Goal: Task Accomplishment & Management: Manage account settings

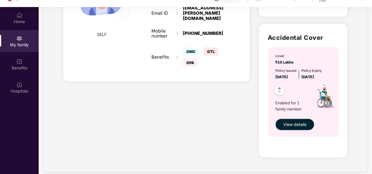
scroll to position [33, 0]
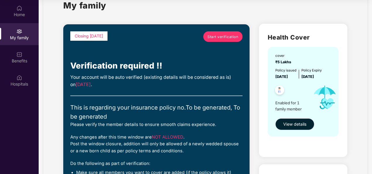
scroll to position [0, 0]
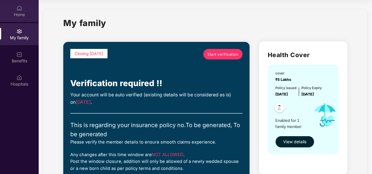
click at [9, 12] on div "Home" at bounding box center [19, 15] width 39 height 6
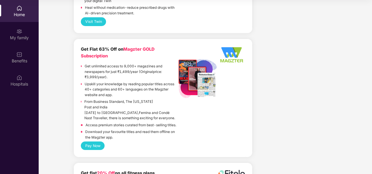
scroll to position [1429, 0]
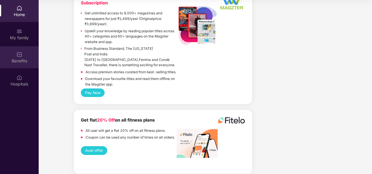
click at [19, 57] on img at bounding box center [19, 55] width 6 height 6
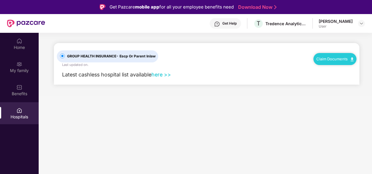
drag, startPoint x: 0, startPoint y: 0, endPoint x: 156, endPoint y: 74, distance: 173.0
click at [156, 74] on link "here >>" at bounding box center [161, 74] width 20 height 6
click at [21, 71] on div "My family" at bounding box center [19, 71] width 39 height 6
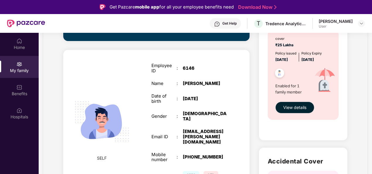
scroll to position [243, 0]
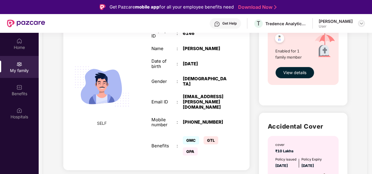
click at [365, 25] on div at bounding box center [361, 23] width 7 height 7
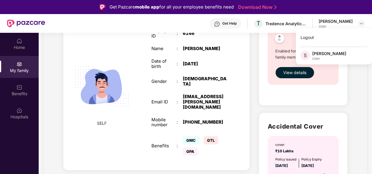
click at [259, 101] on div "Term Life Cover cover ₹25 Lakhs Policy issued [DATE] Policy Expiry [DATE] Enabl…" at bounding box center [303, 38] width 88 height 133
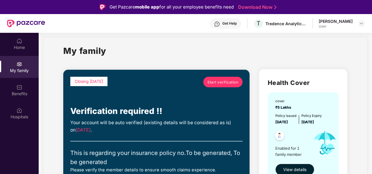
scroll to position [6, 0]
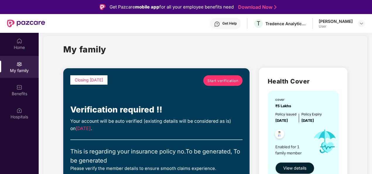
click at [237, 23] on div "Get Help" at bounding box center [229, 23] width 14 height 5
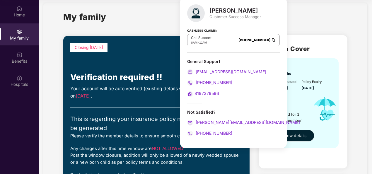
scroll to position [33, 0]
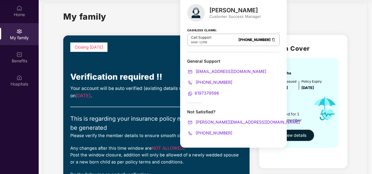
click at [137, 19] on div "My family" at bounding box center [205, 20] width 284 height 20
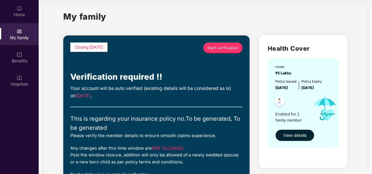
click at [227, 48] on span "Start verification" at bounding box center [222, 48] width 31 height 6
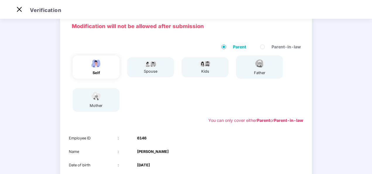
scroll to position [0, 0]
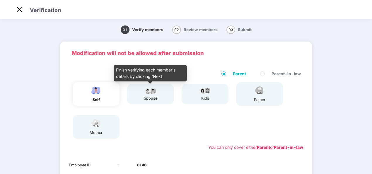
click at [148, 96] on div "spouse" at bounding box center [150, 99] width 15 height 6
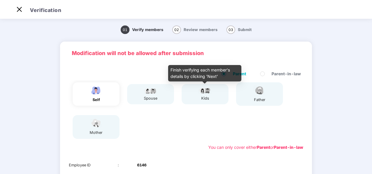
click at [208, 93] on img at bounding box center [205, 90] width 15 height 7
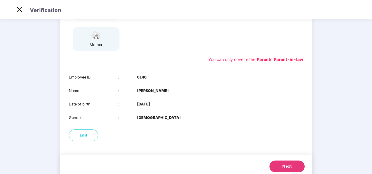
scroll to position [105, 0]
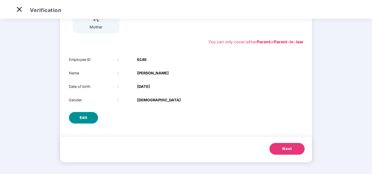
click at [80, 118] on span "Edit" at bounding box center [84, 118] width 8 height 6
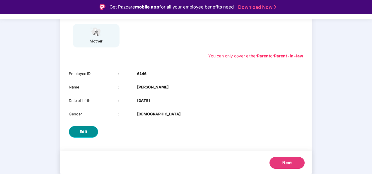
select select "****"
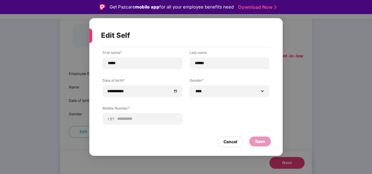
click at [228, 142] on div "Cancel" at bounding box center [231, 142] width 14 height 6
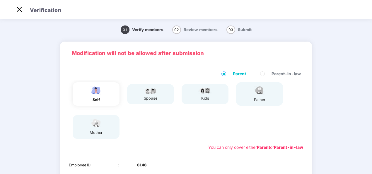
click at [19, 10] on img at bounding box center [19, 9] width 9 height 9
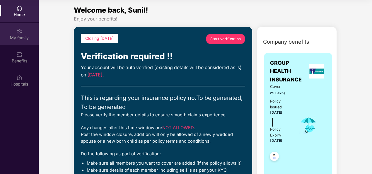
click at [21, 34] on div "My family" at bounding box center [19, 34] width 39 height 22
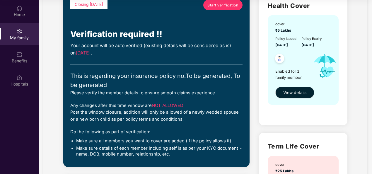
scroll to position [59, 0]
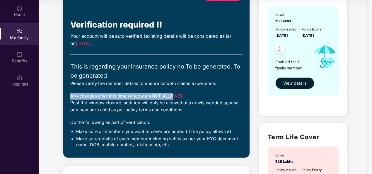
drag, startPoint x: 70, startPoint y: 96, endPoint x: 175, endPoint y: 96, distance: 104.9
click at [175, 96] on div "Closing [DATE] Start verification Verification required !! Your account will be…" at bounding box center [156, 70] width 186 height 174
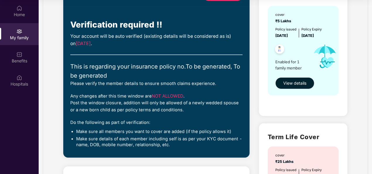
drag, startPoint x: 175, startPoint y: 96, endPoint x: 117, endPoint y: 82, distance: 59.1
click at [117, 82] on div "Please verify the member details to ensure smooth claims experience." at bounding box center [156, 83] width 172 height 7
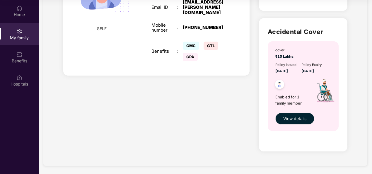
scroll to position [306, 0]
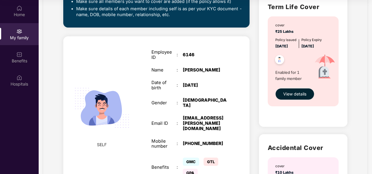
scroll to position [42, 0]
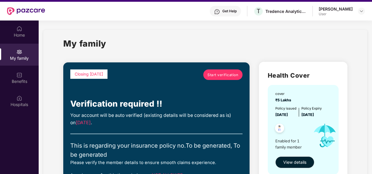
scroll to position [0, 0]
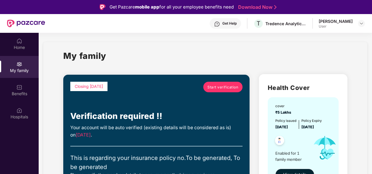
click at [18, 68] on div "My family" at bounding box center [19, 71] width 39 height 6
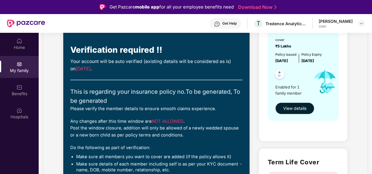
scroll to position [29, 0]
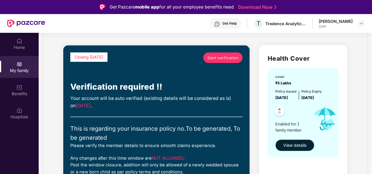
click at [293, 146] on span "View details" at bounding box center [294, 145] width 23 height 6
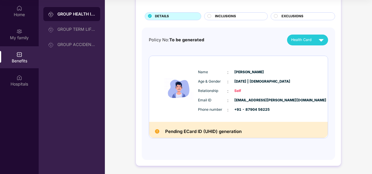
scroll to position [0, 0]
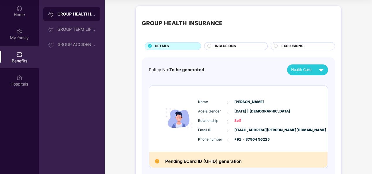
click at [121, 16] on div "GROUP HEALTH INSURANCE DETAILS INCLUSIONS EXCLUSIONS Policy No: To be generated…" at bounding box center [238, 104] width 267 height 202
